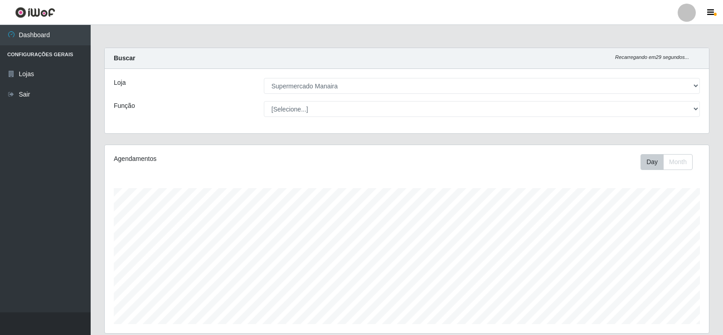
select select "443"
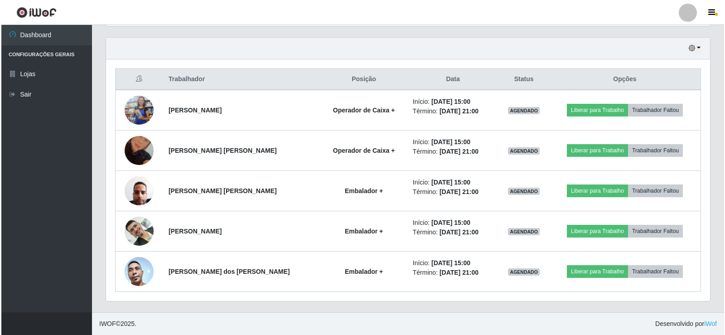
scroll to position [188, 604]
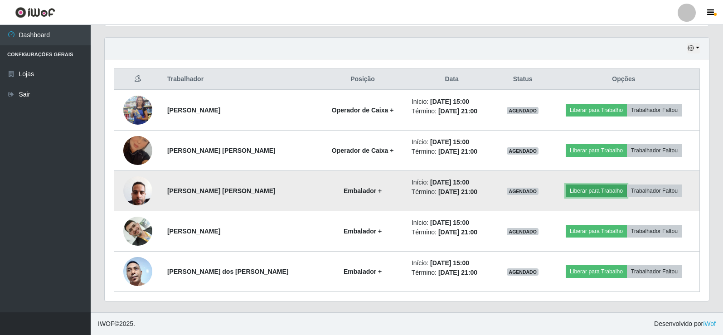
click at [611, 193] on button "Liberar para Trabalho" at bounding box center [596, 191] width 61 height 13
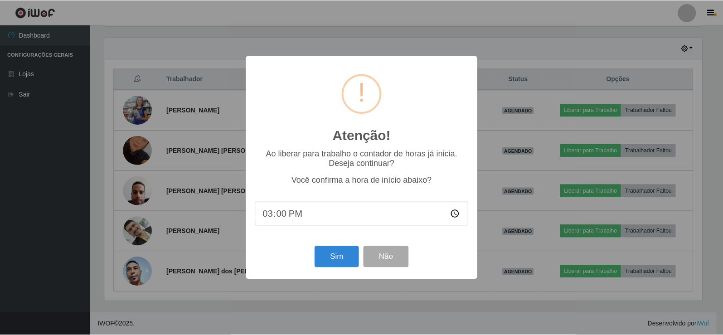
scroll to position [188, 600]
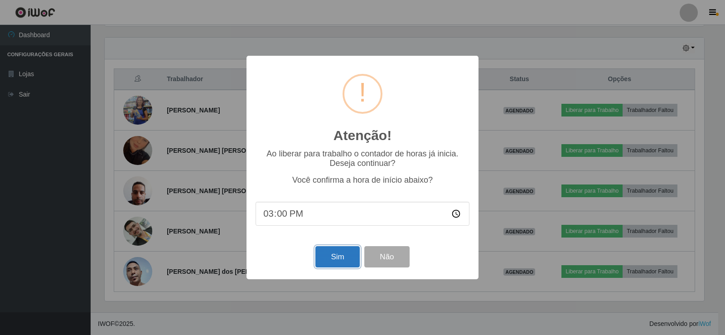
click at [323, 260] on button "Sim" at bounding box center [338, 256] width 44 height 21
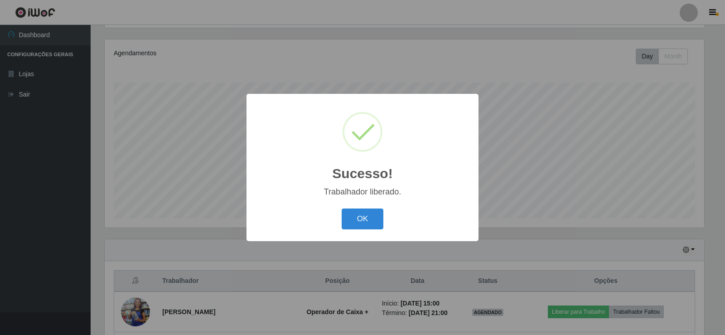
drag, startPoint x: 358, startPoint y: 218, endPoint x: 367, endPoint y: 247, distance: 30.1
click at [364, 222] on button "OK" at bounding box center [363, 219] width 42 height 21
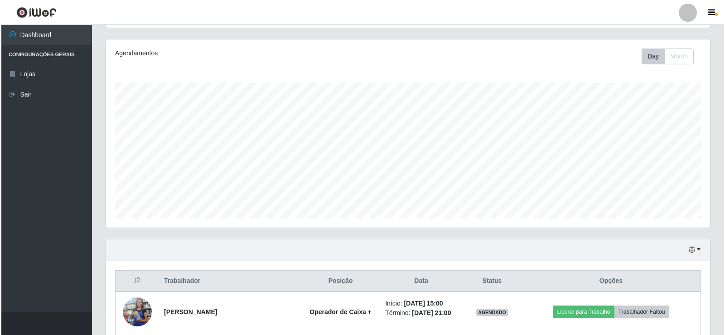
scroll to position [307, 0]
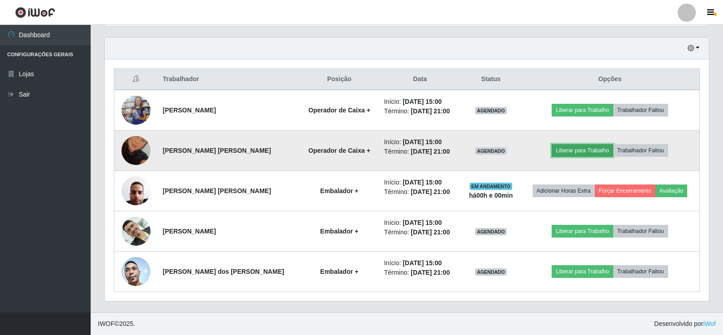
click at [577, 154] on button "Liberar para Trabalho" at bounding box center [582, 150] width 61 height 13
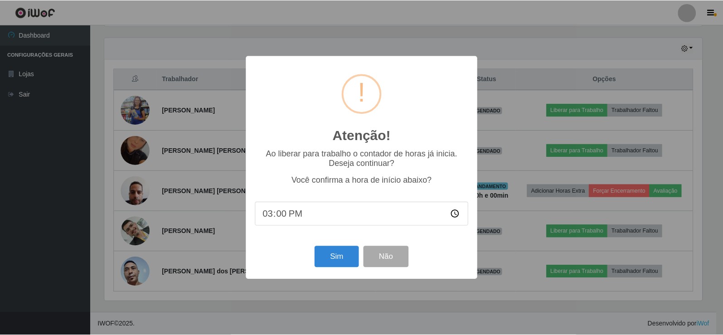
scroll to position [188, 600]
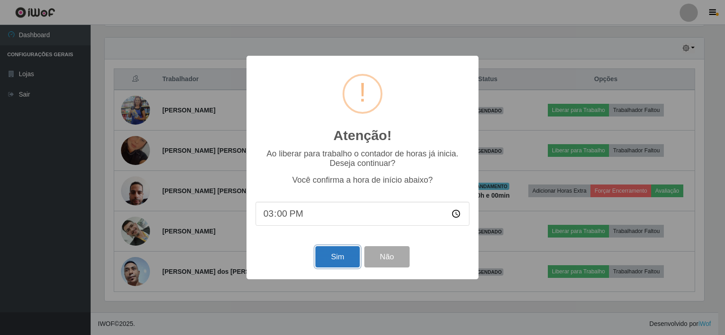
click at [335, 256] on button "Sim" at bounding box center [338, 256] width 44 height 21
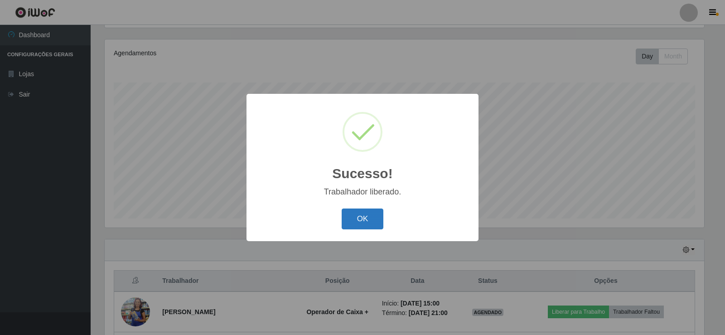
click at [358, 226] on button "OK" at bounding box center [363, 219] width 42 height 21
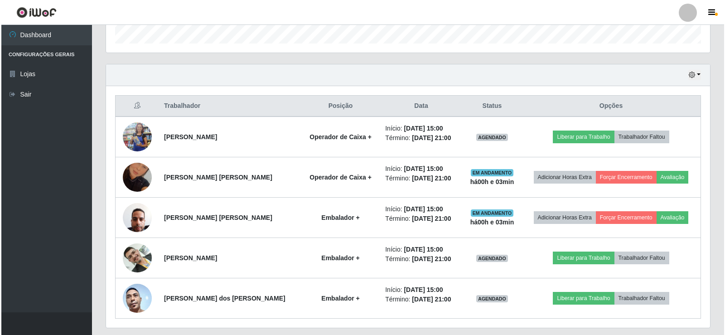
scroll to position [283, 0]
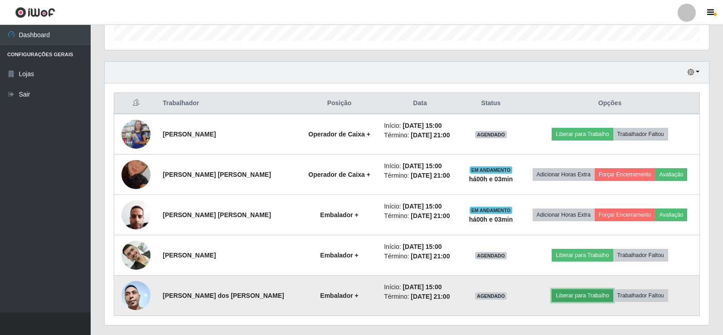
click at [578, 293] on button "Liberar para Trabalho" at bounding box center [582, 295] width 61 height 13
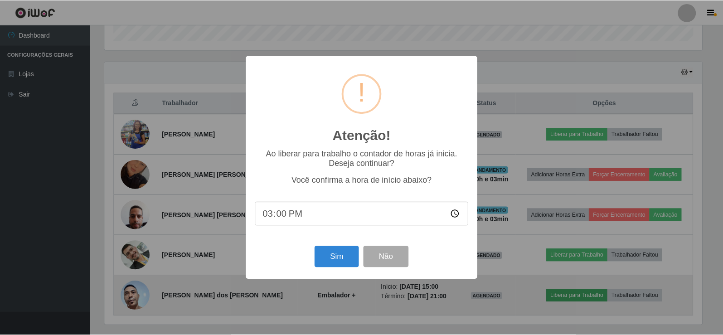
scroll to position [188, 600]
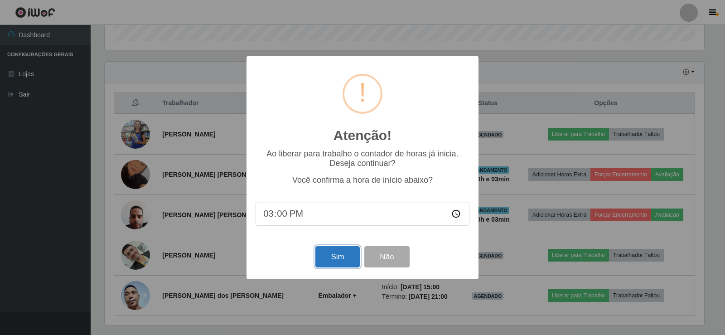
click at [331, 250] on button "Sim" at bounding box center [338, 256] width 44 height 21
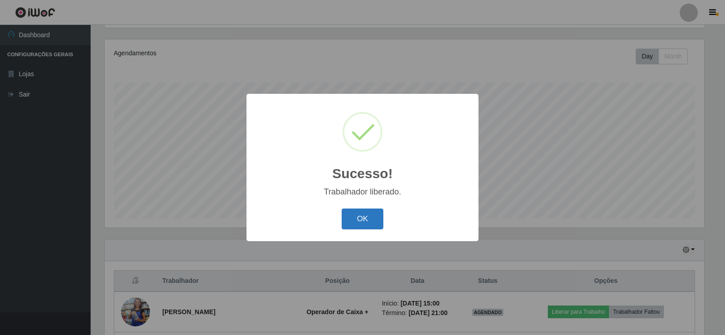
click at [376, 219] on button "OK" at bounding box center [363, 219] width 42 height 21
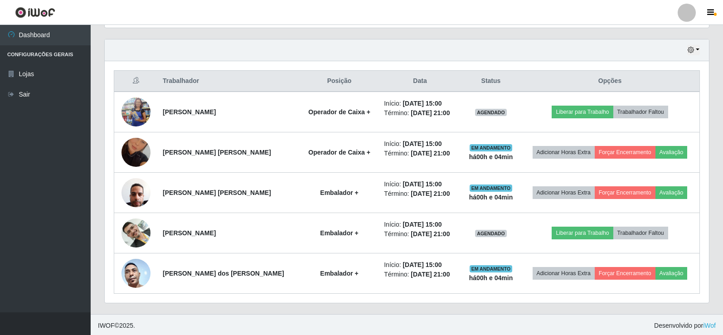
scroll to position [307, 0]
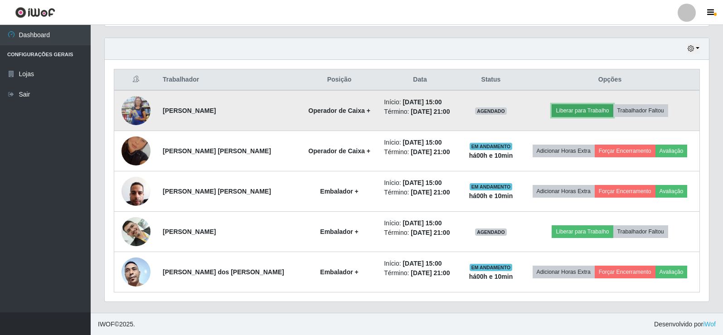
click at [569, 114] on button "Liberar para Trabalho" at bounding box center [582, 110] width 61 height 13
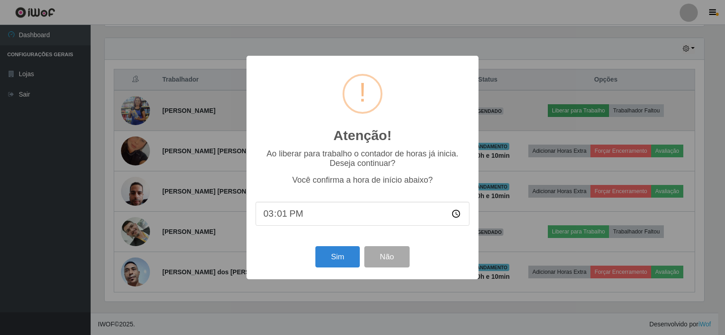
type input "15:10"
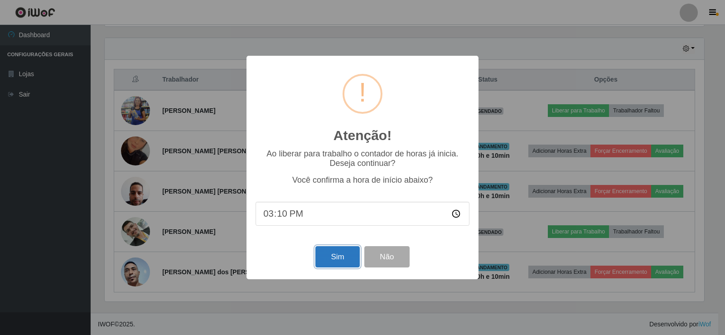
click at [337, 258] on button "Sim" at bounding box center [338, 256] width 44 height 21
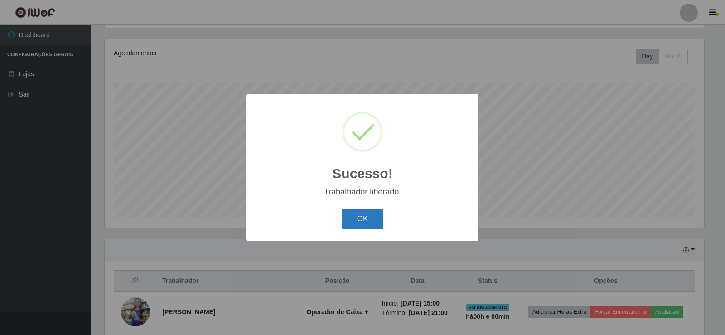
click at [353, 223] on button "OK" at bounding box center [363, 219] width 42 height 21
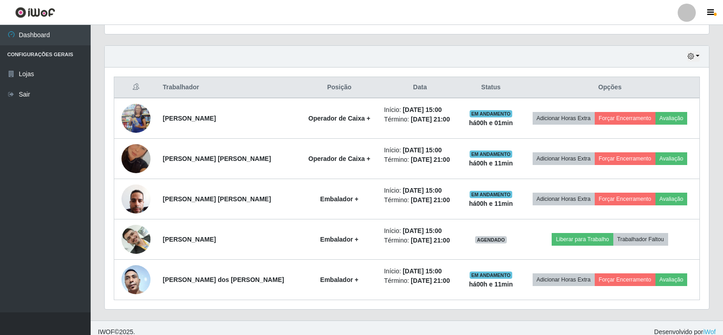
scroll to position [300, 0]
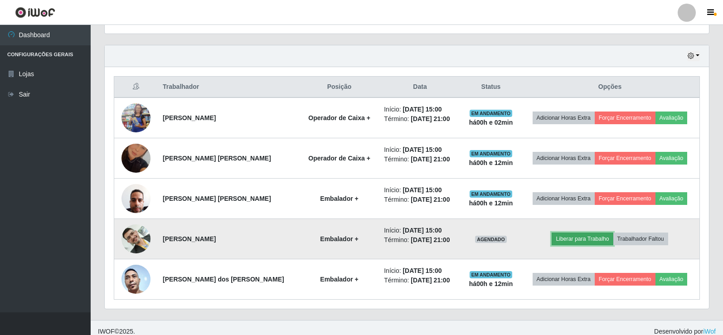
click at [587, 238] on button "Liberar para Trabalho" at bounding box center [582, 239] width 61 height 13
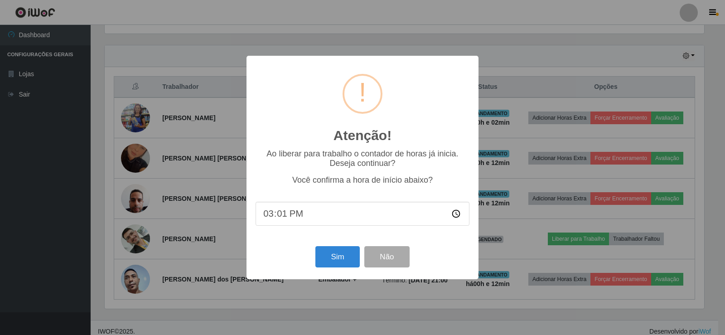
type input "15:10"
click at [343, 259] on button "Sim" at bounding box center [338, 256] width 44 height 21
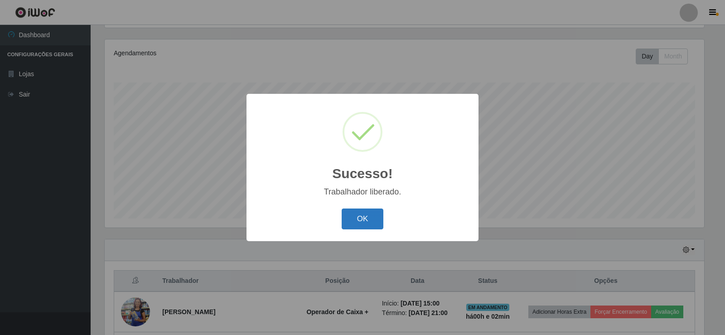
click at [359, 215] on button "OK" at bounding box center [363, 219] width 42 height 21
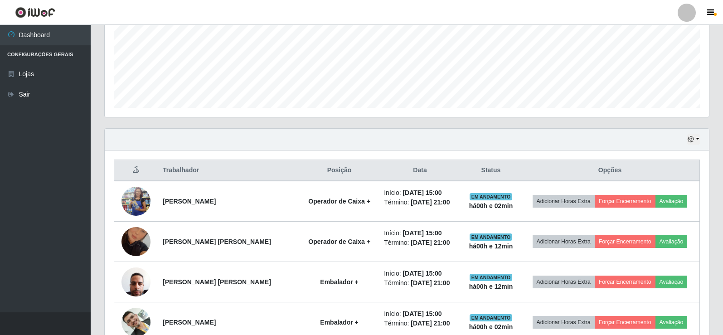
scroll to position [218, 0]
